Goal: Transaction & Acquisition: Purchase product/service

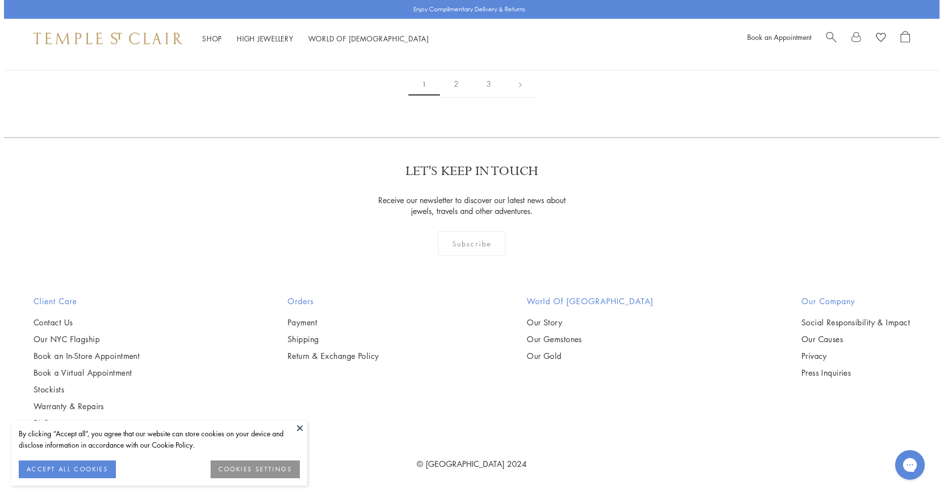
scroll to position [2181, 0]
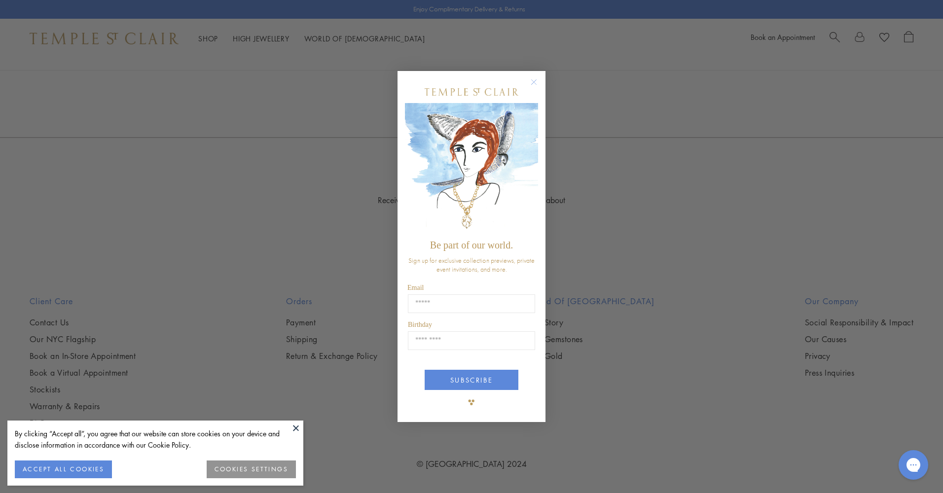
click at [538, 85] on circle "Close dialog" at bounding box center [534, 82] width 12 height 12
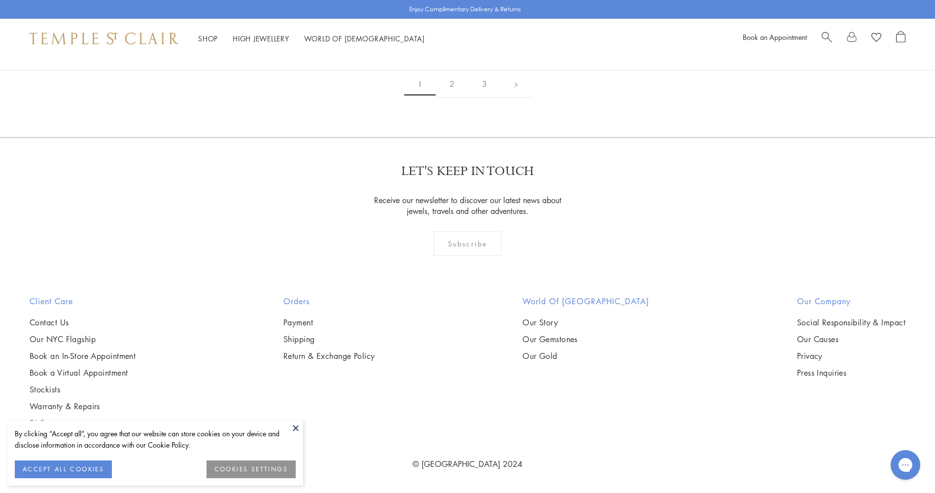
scroll to position [6079, 0]
click at [450, 98] on link "2" at bounding box center [452, 83] width 33 height 27
click at [500, 98] on link "3" at bounding box center [500, 83] width 33 height 27
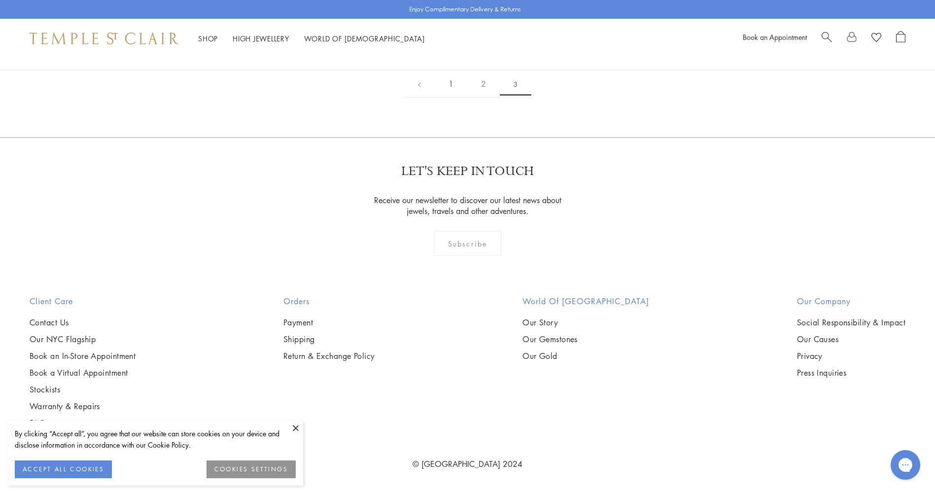
click at [454, 98] on link "1" at bounding box center [451, 83] width 33 height 27
